Goal: Task Accomplishment & Management: Use online tool/utility

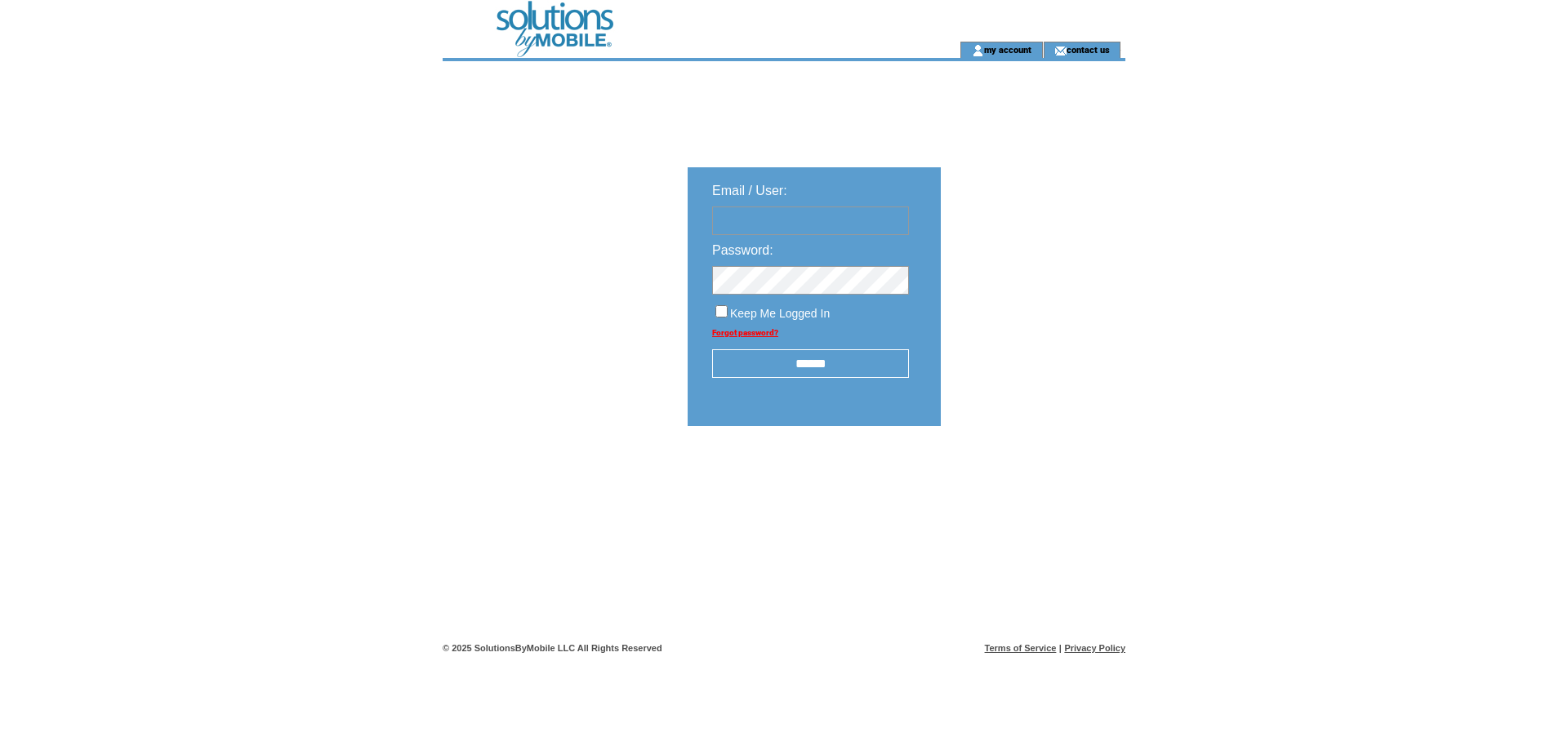
click at [765, 213] on input "text" at bounding box center [810, 221] width 197 height 29
type input "**********"
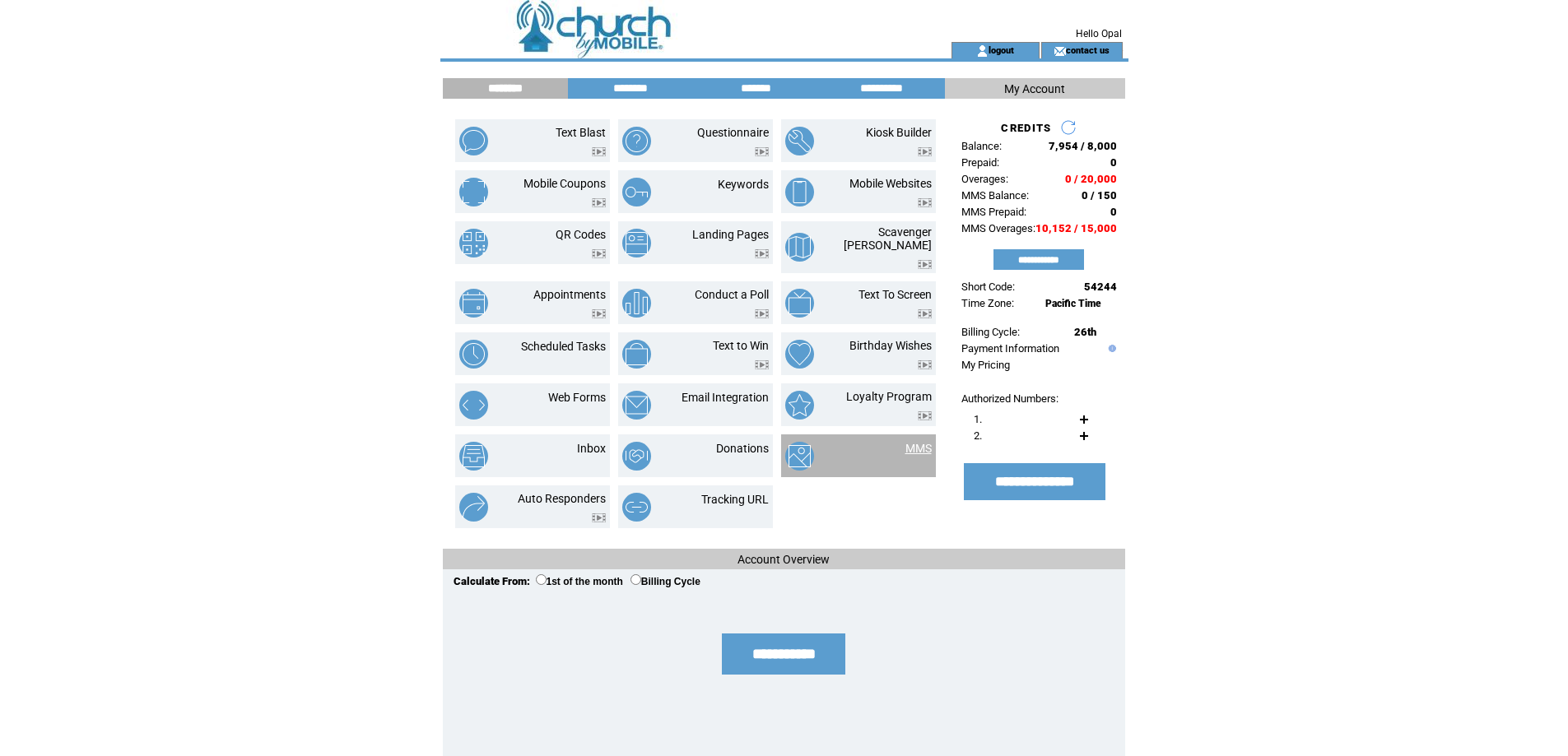
click at [922, 442] on link "MMS" at bounding box center [918, 448] width 26 height 13
